Goal: Information Seeking & Learning: Learn about a topic

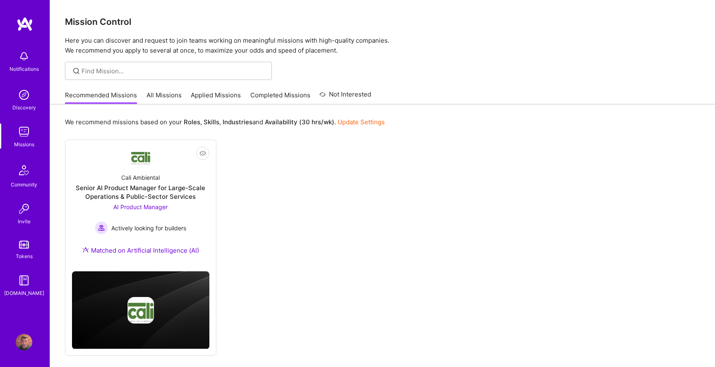
click at [168, 94] on link "All Missions" at bounding box center [163, 98] width 35 height 14
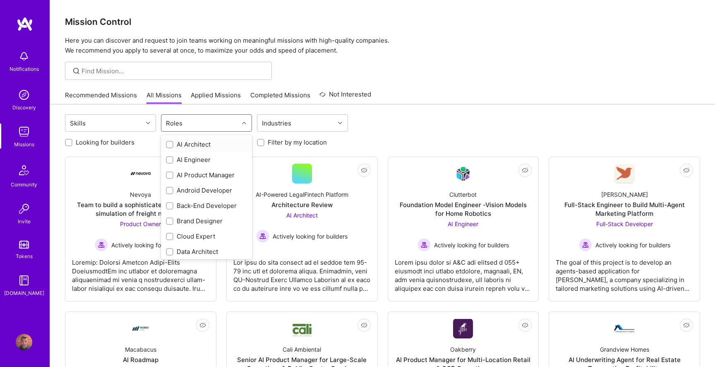
click at [186, 122] on div "Roles" at bounding box center [199, 123] width 77 height 17
click at [215, 174] on div "Product Owner" at bounding box center [206, 173] width 81 height 9
checkbox input "true"
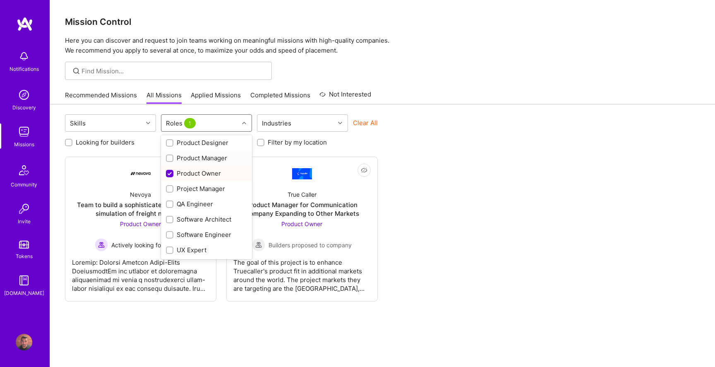
click at [216, 162] on div "Product Manager" at bounding box center [206, 157] width 91 height 15
checkbox input "true"
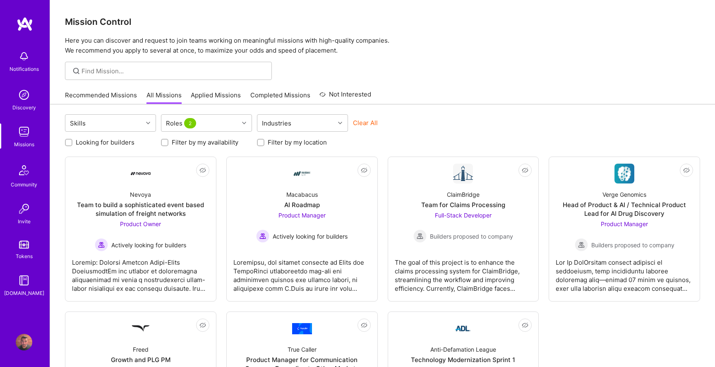
click at [382, 92] on div "Recommended Missions All Missions Applied Missions Completed Missions Not Inter…" at bounding box center [382, 95] width 635 height 18
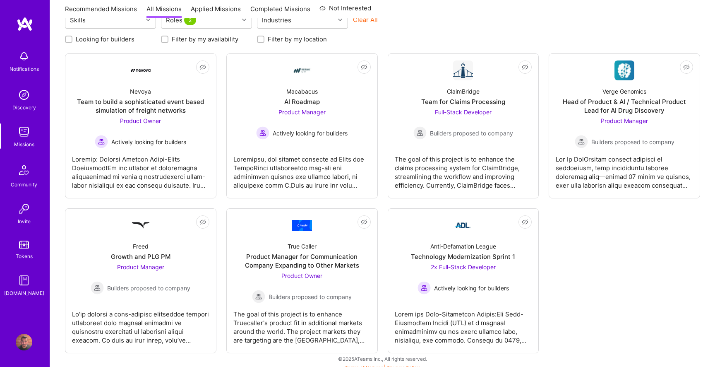
scroll to position [109, 0]
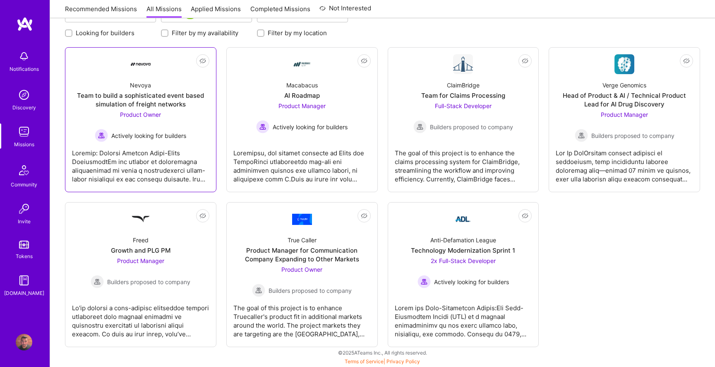
click at [158, 95] on div "Team to build a sophisticated event based simulation of freight networks" at bounding box center [140, 99] width 137 height 17
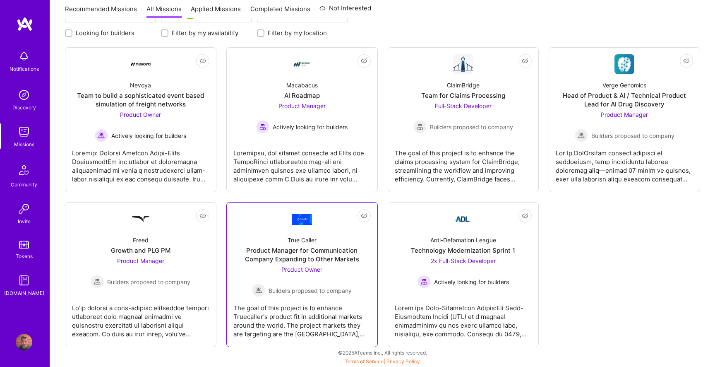
click at [266, 251] on div "Product Manager for Communication Company Expanding to Other Markets" at bounding box center [301, 254] width 137 height 17
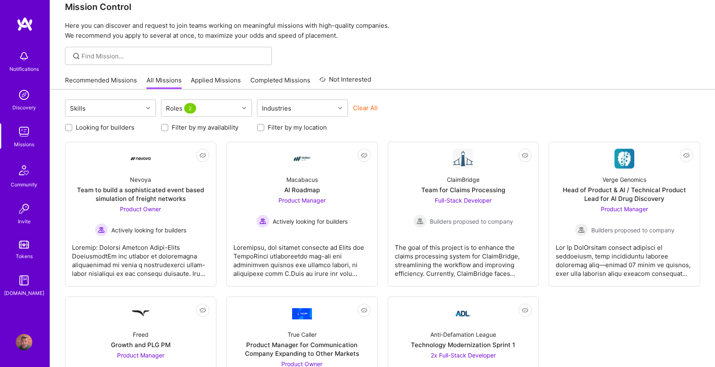
scroll to position [21, 0]
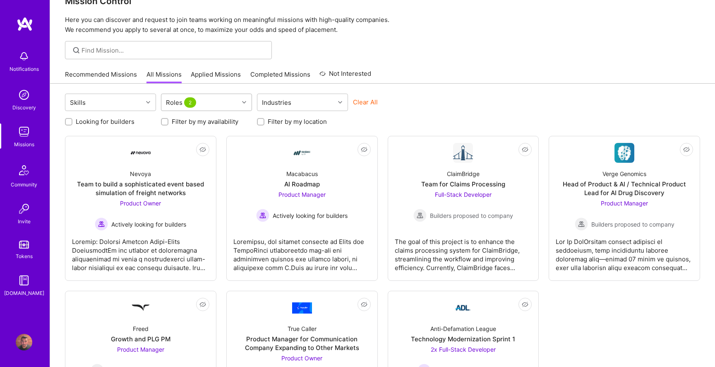
click at [227, 98] on div "Roles 2" at bounding box center [199, 102] width 77 height 17
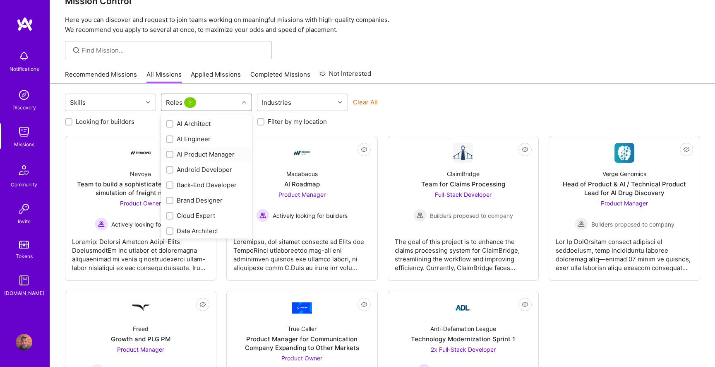
click at [209, 152] on div "AI Product Manager" at bounding box center [206, 154] width 81 height 9
checkbox input "true"
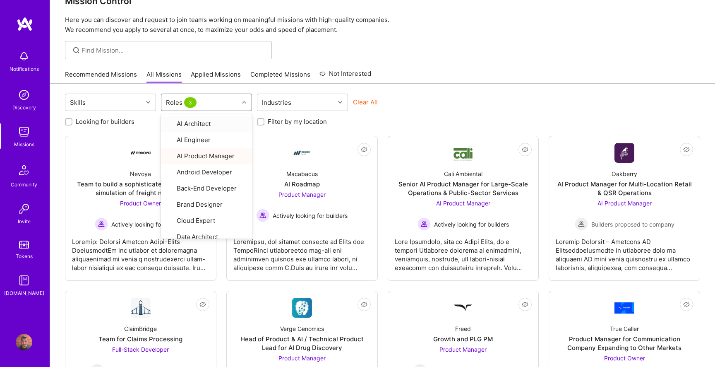
click at [421, 64] on div "Mission Control Here you can discover and request to join teams working on mean…" at bounding box center [382, 290] width 665 height 622
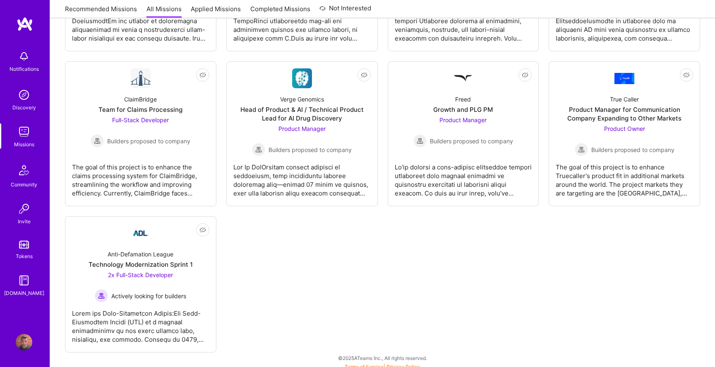
scroll to position [255, 0]
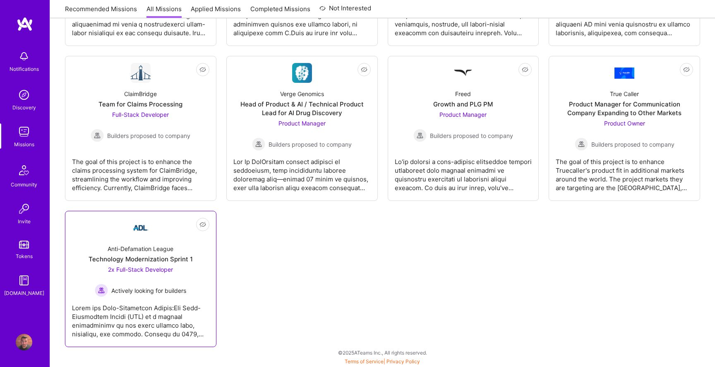
click at [153, 252] on div "Anti-Defamation League" at bounding box center [141, 248] width 66 height 9
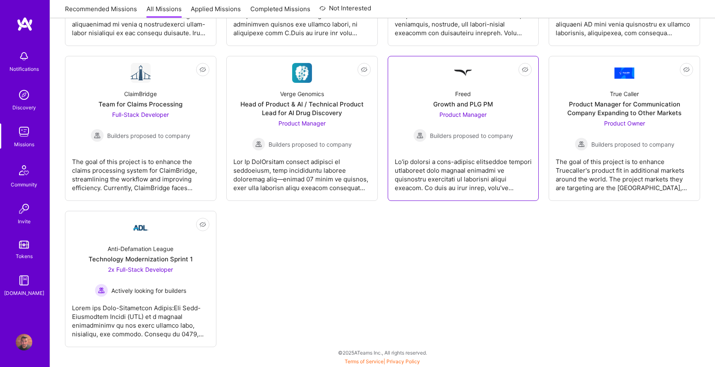
click at [486, 79] on link "Not Interested Freed Growth and PLG PM Product Manager Builders proposed to com…" at bounding box center [463, 128] width 137 height 131
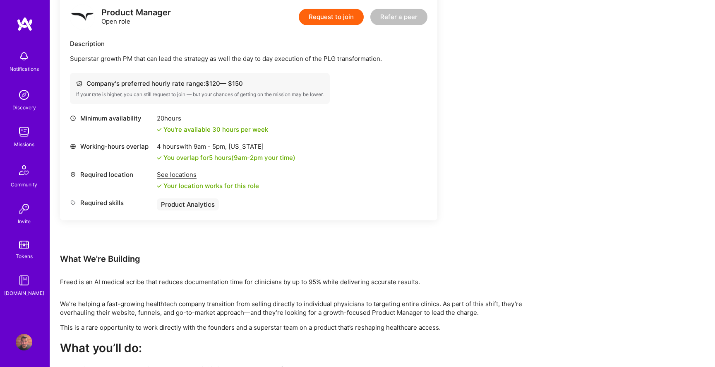
scroll to position [256, 0]
